Goal: Task Accomplishment & Management: Manage account settings

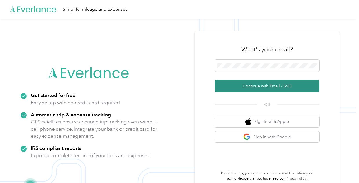
click at [249, 87] on button "Continue with Email / SSO" at bounding box center [267, 86] width 104 height 12
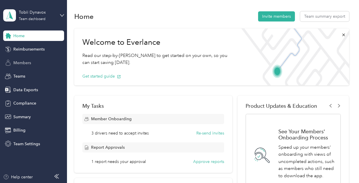
click at [35, 62] on div "Members" at bounding box center [33, 62] width 61 height 10
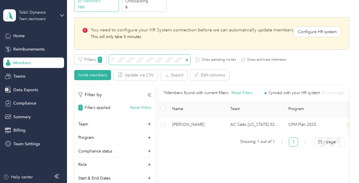
scroll to position [31, 0]
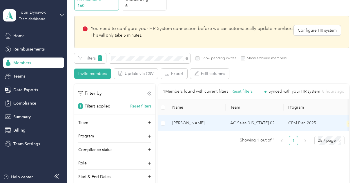
click at [208, 123] on span "[PERSON_NAME]" at bounding box center [196, 123] width 49 height 6
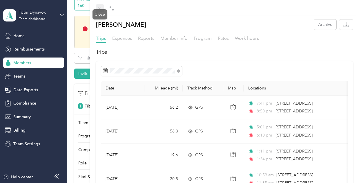
click at [100, 9] on icon at bounding box center [99, 8] width 5 height 5
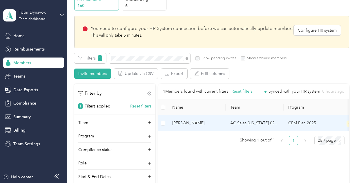
click at [201, 124] on span "[PERSON_NAME]" at bounding box center [196, 123] width 49 height 6
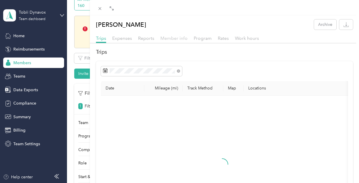
click at [171, 39] on span "Member info" at bounding box center [173, 38] width 27 height 6
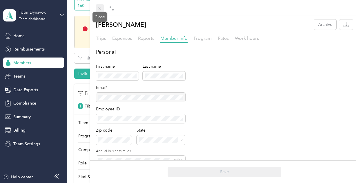
click at [99, 6] on span at bounding box center [100, 8] width 8 height 8
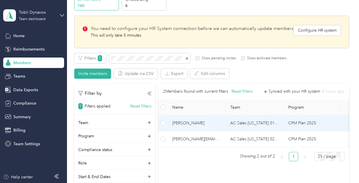
click at [199, 124] on span "[PERSON_NAME]" at bounding box center [196, 123] width 49 height 6
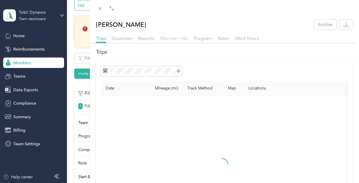
click at [173, 39] on span "Member info" at bounding box center [173, 38] width 27 height 6
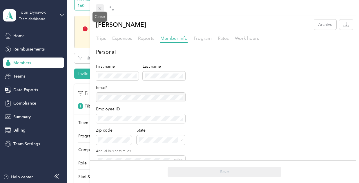
click at [100, 9] on icon at bounding box center [99, 8] width 5 height 5
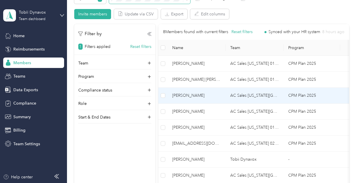
scroll to position [90, 0]
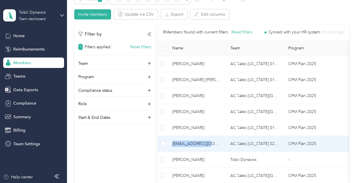
drag, startPoint x: 215, startPoint y: 143, endPoint x: 172, endPoint y: 144, distance: 43.2
click at [172, 144] on td "[EMAIL_ADDRESS][DOMAIN_NAME]" at bounding box center [197, 144] width 58 height 16
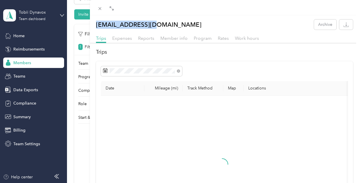
drag, startPoint x: 160, startPoint y: 28, endPoint x: 94, endPoint y: 28, distance: 65.5
click at [94, 28] on div "[EMAIL_ADDRESS][DOMAIN_NAME] Archive" at bounding box center [224, 24] width 269 height 10
copy p "[EMAIL_ADDRESS][DOMAIN_NAME]"
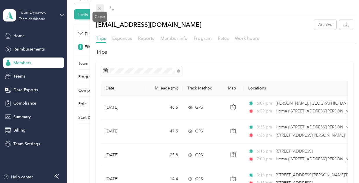
click at [101, 8] on icon at bounding box center [99, 8] width 5 height 5
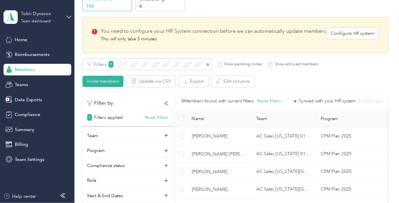
scroll to position [31, 0]
click at [143, 54] on span at bounding box center [149, 57] width 81 height 10
click at [143, 61] on span at bounding box center [149, 57] width 81 height 10
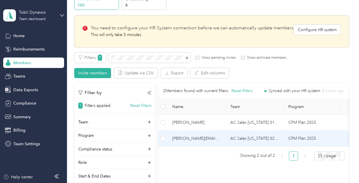
click at [206, 139] on span "[PERSON_NAME][EMAIL_ADDRESS][DOMAIN_NAME]" at bounding box center [196, 138] width 49 height 6
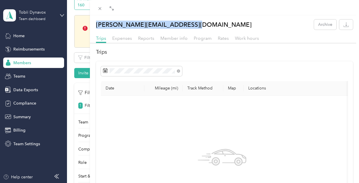
drag, startPoint x: 195, startPoint y: 25, endPoint x: 96, endPoint y: 26, distance: 99.1
click at [96, 26] on div "[PERSON_NAME][EMAIL_ADDRESS][DOMAIN_NAME] Archive" at bounding box center [224, 24] width 269 height 10
copy p "[PERSON_NAME][EMAIL_ADDRESS][DOMAIN_NAME]"
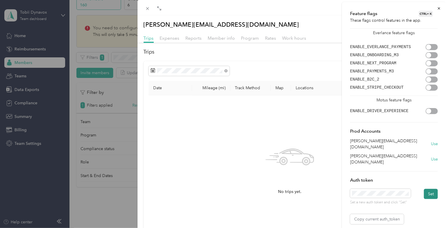
click at [359, 182] on button "Set" at bounding box center [431, 194] width 14 height 10
